Goal: Task Accomplishment & Management: Complete application form

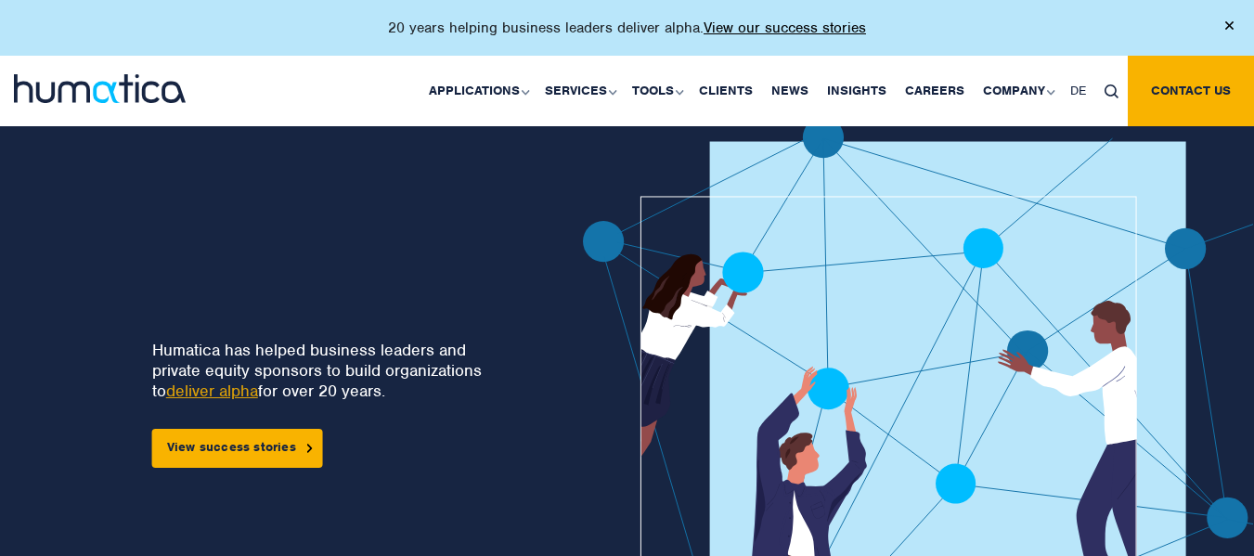
click at [936, 85] on link "Careers" at bounding box center [935, 91] width 78 height 71
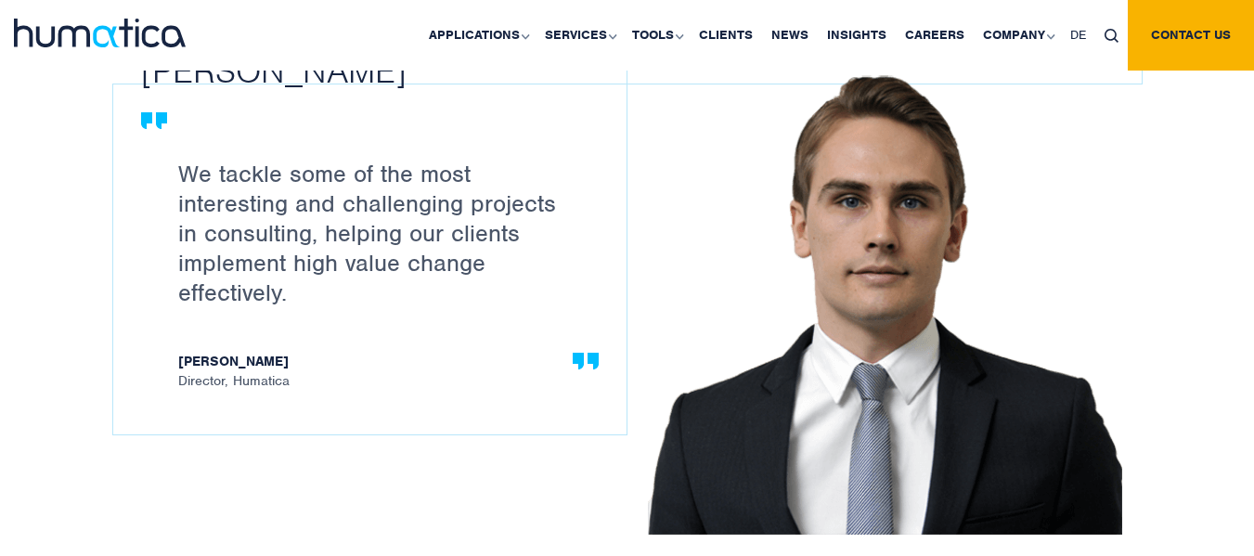
scroll to position [2104, 0]
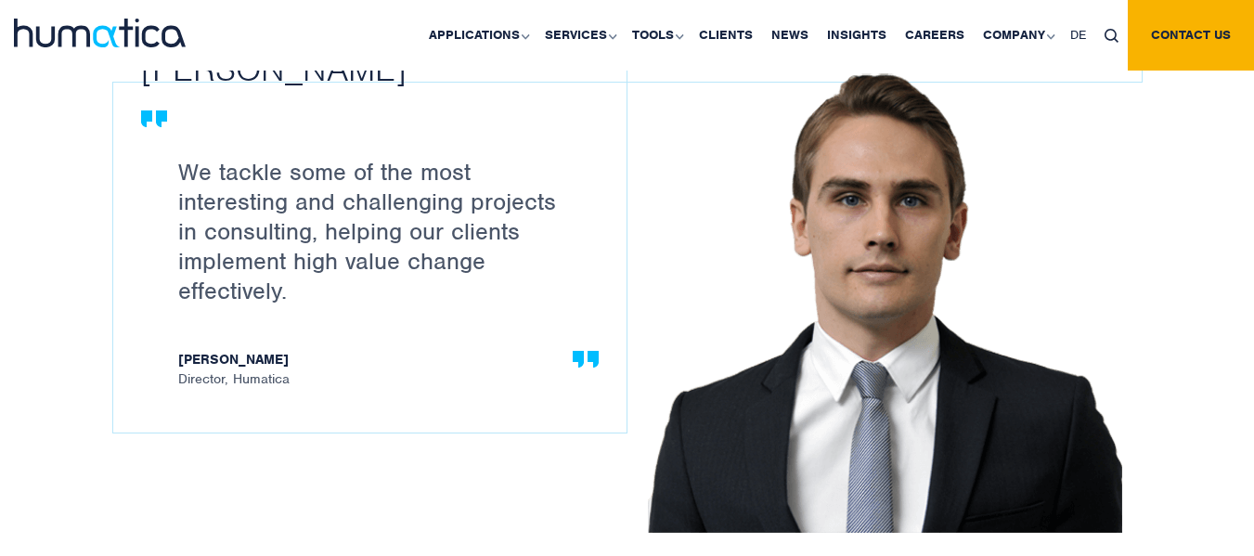
click at [236, 355] on strong "[PERSON_NAME]" at bounding box center [379, 361] width 402 height 19
click at [235, 355] on strong "[PERSON_NAME]" at bounding box center [379, 361] width 402 height 19
drag, startPoint x: 181, startPoint y: 355, endPoint x: 289, endPoint y: 347, distance: 108.0
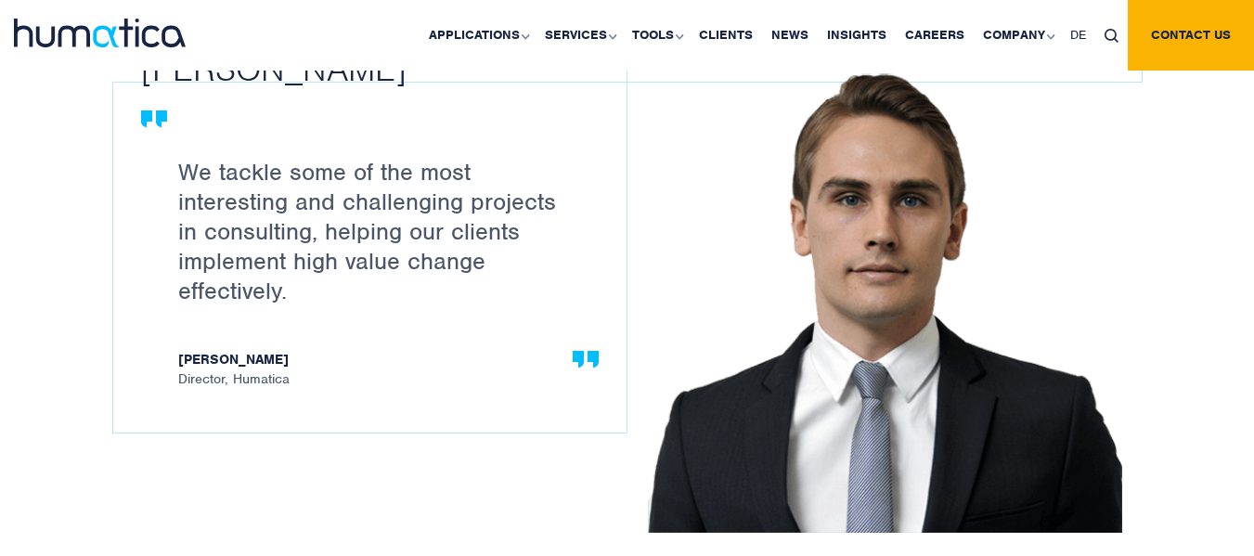
click at [277, 352] on strong "[PERSON_NAME]" at bounding box center [379, 361] width 402 height 19
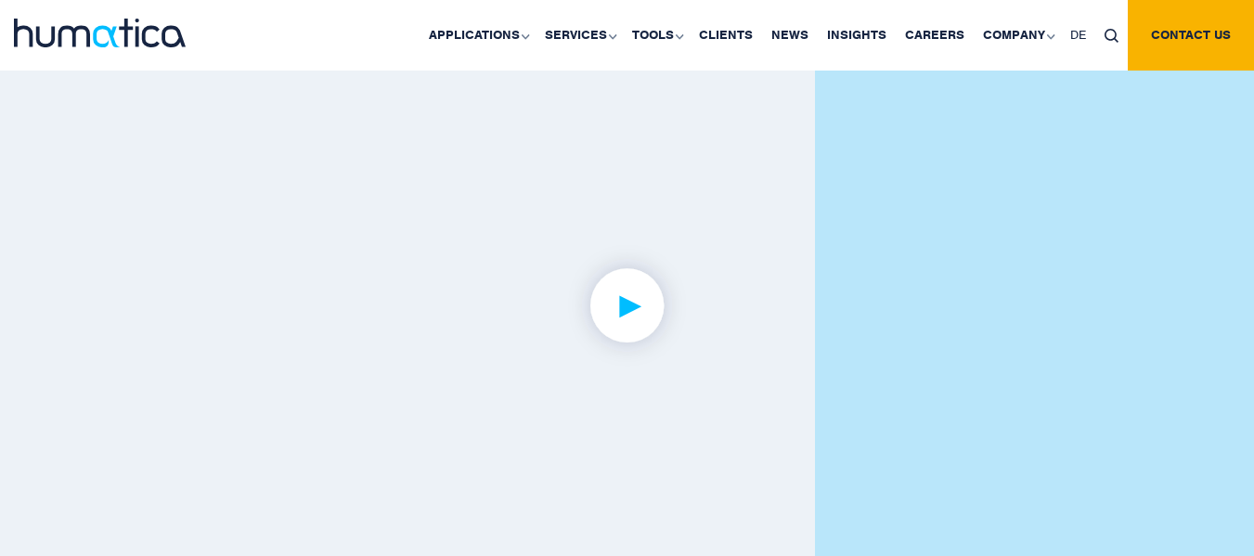
scroll to position [4517, 0]
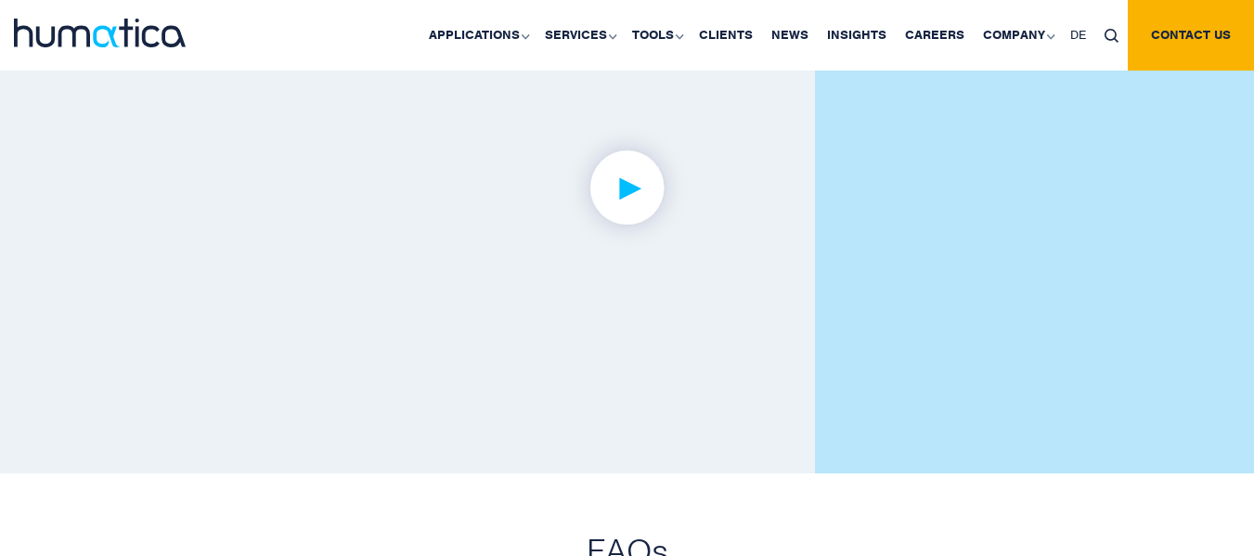
click at [654, 198] on img at bounding box center [627, 188] width 144 height 144
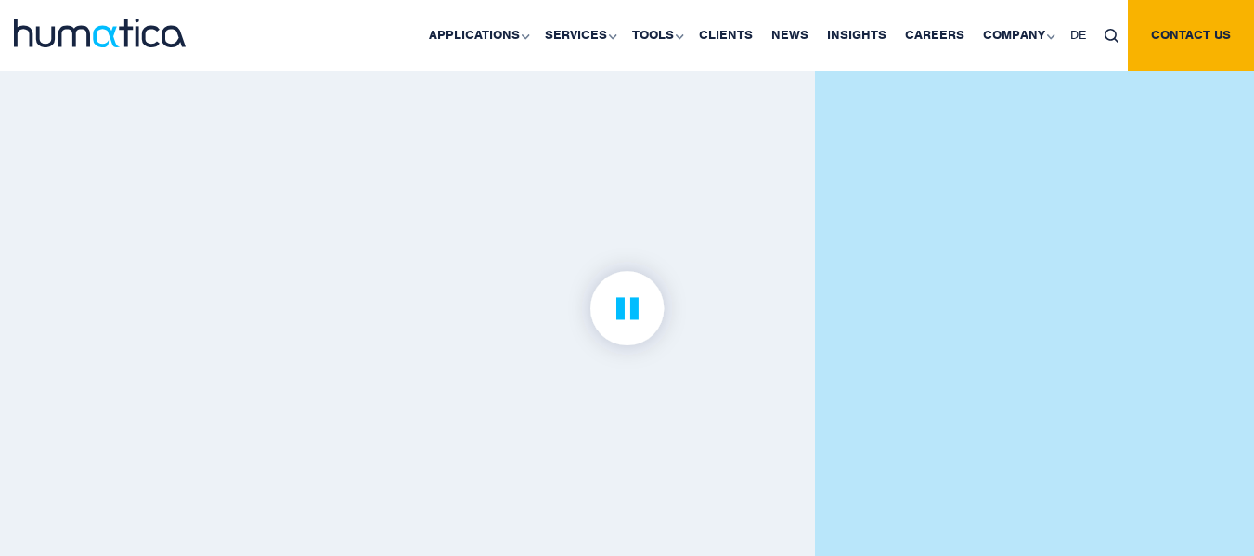
scroll to position [4392, 0]
click at [3, 284] on div at bounding box center [627, 312] width 1254 height 571
click at [613, 292] on img at bounding box center [627, 312] width 144 height 144
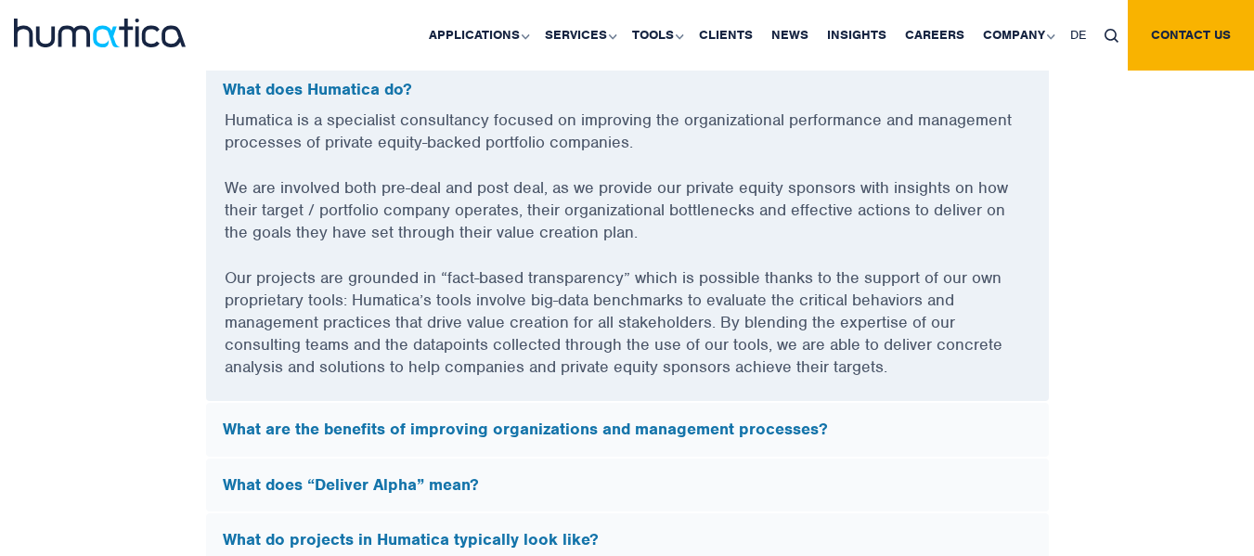
scroll to position [5259, 0]
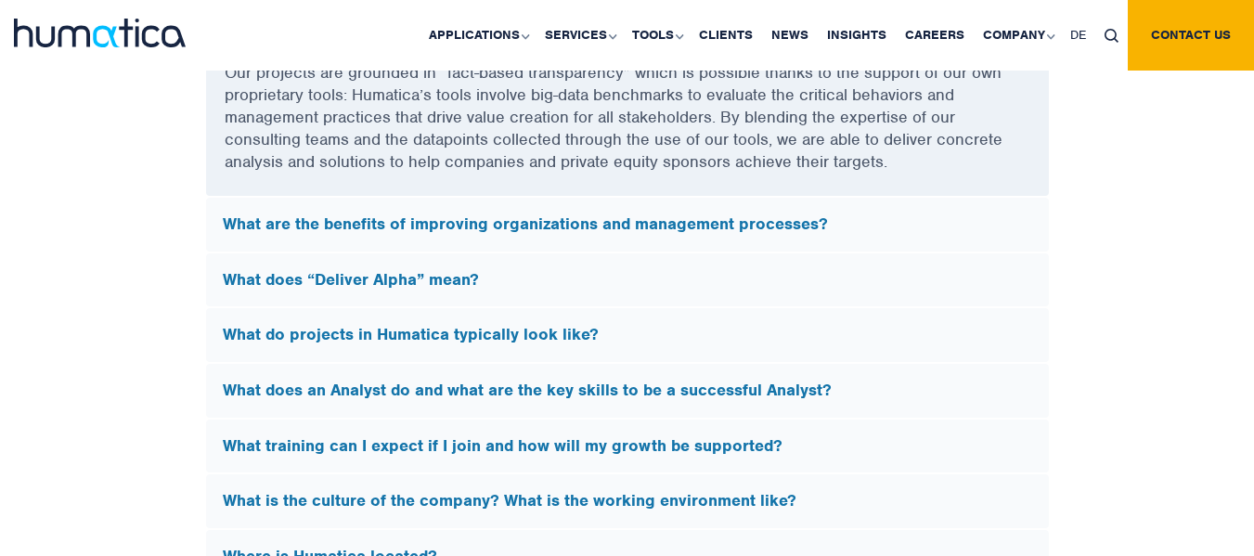
click at [613, 292] on div "What does “Deliver Alpha” mean?" at bounding box center [627, 280] width 843 height 54
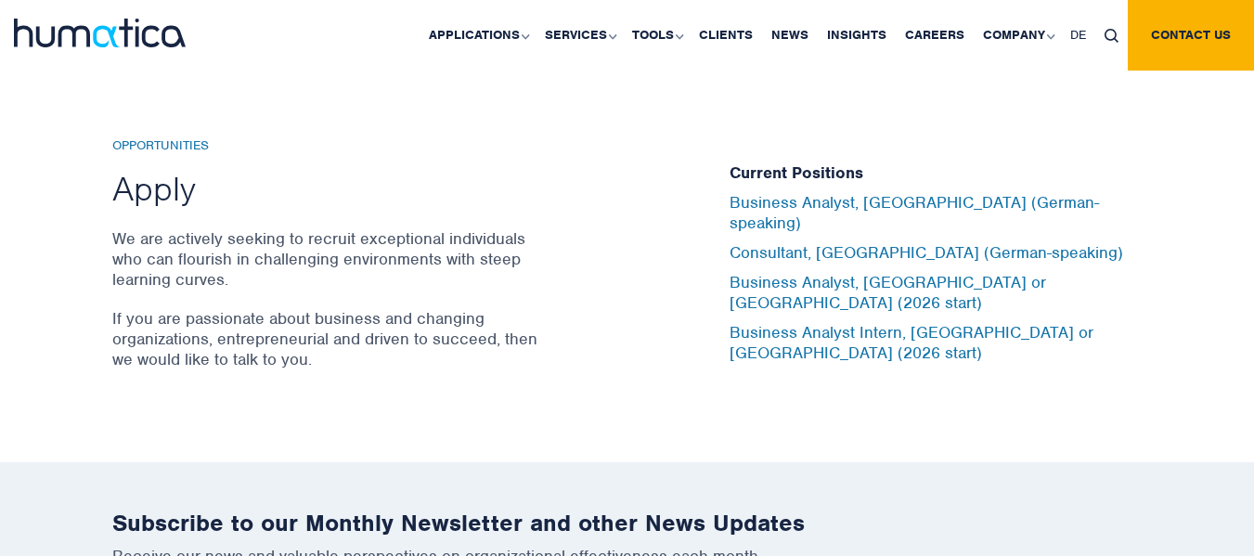
scroll to position [5940, 0]
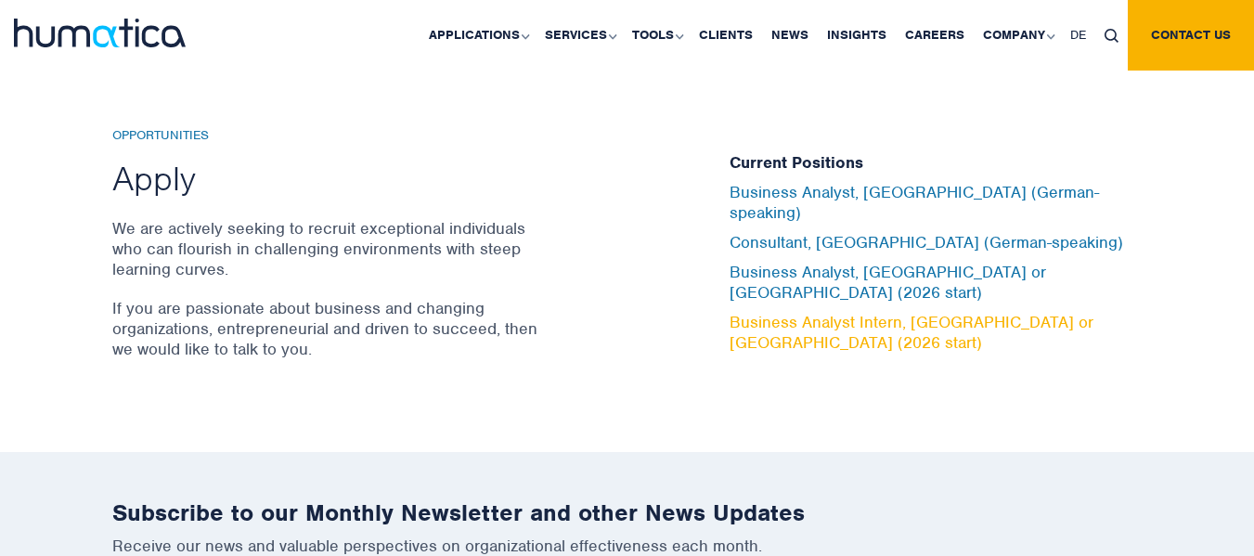
click at [860, 312] on link "Business Analyst Intern, [GEOGRAPHIC_DATA] or [GEOGRAPHIC_DATA] (2026 start)" at bounding box center [911, 332] width 364 height 41
